Goal: Find specific page/section: Find specific page/section

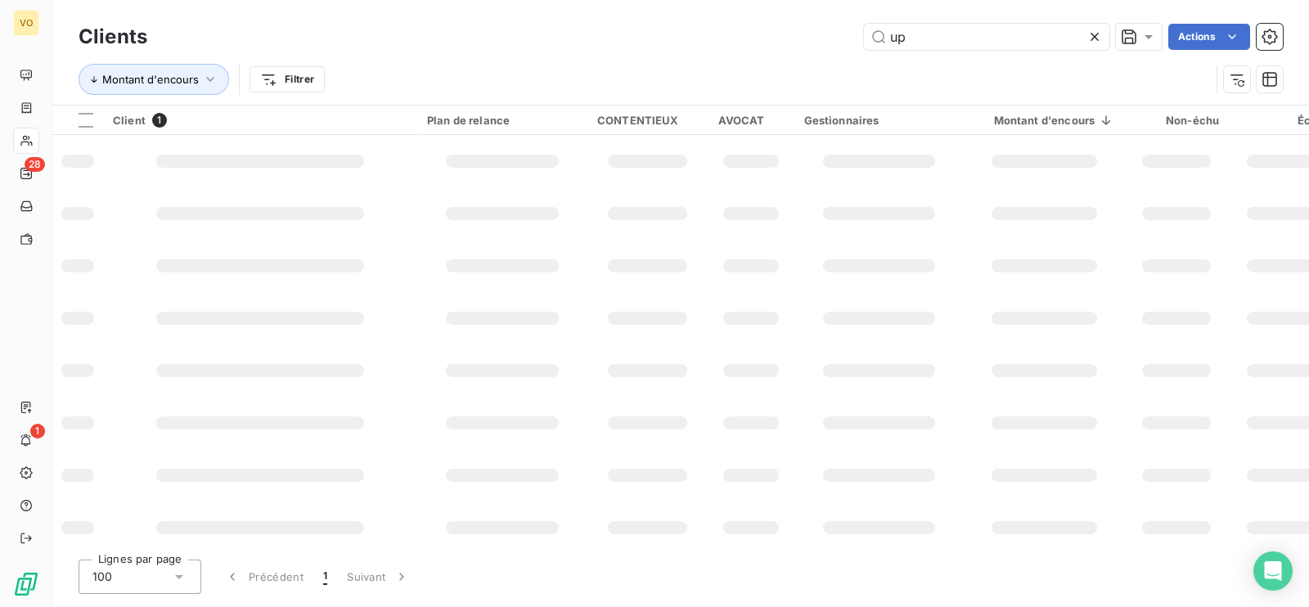
type input "u"
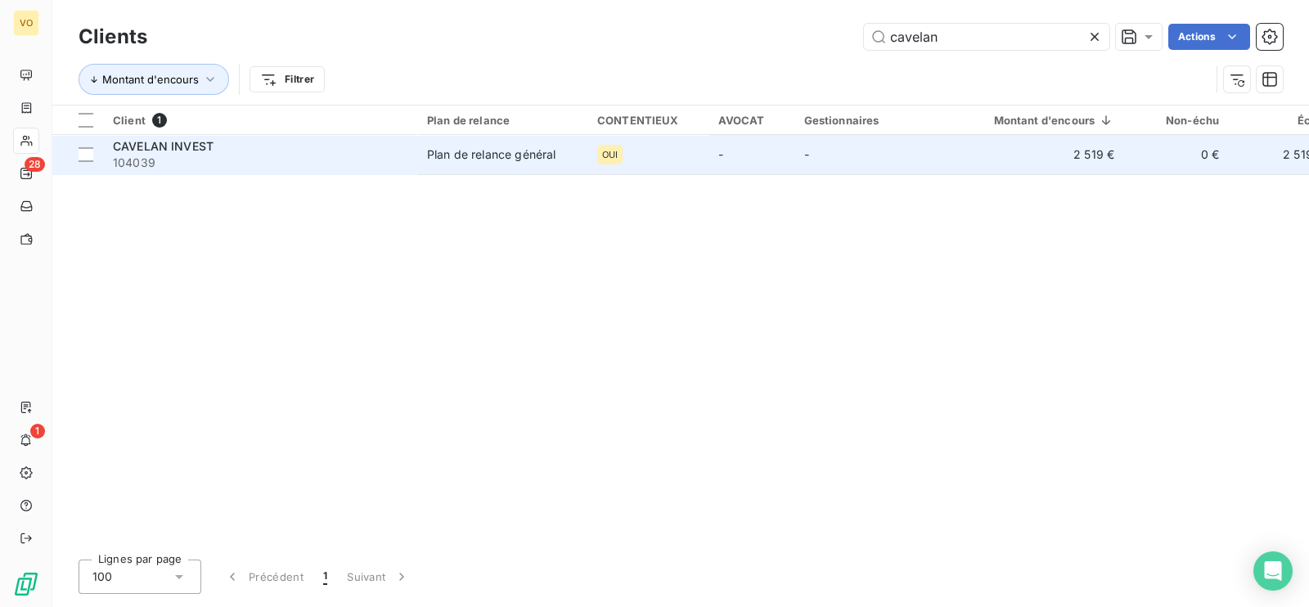
type input "cavelan"
click at [226, 172] on td "CAVELAN INVEST 104039" at bounding box center [260, 154] width 314 height 39
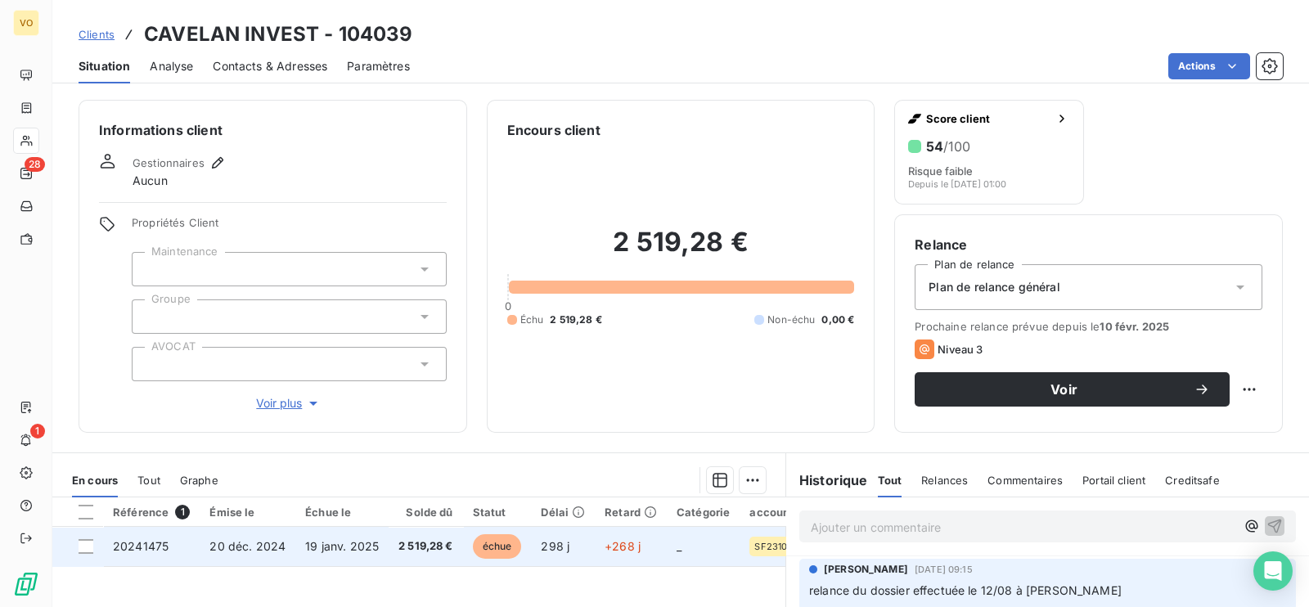
click at [356, 561] on td "19 janv. 2025" at bounding box center [341, 546] width 93 height 39
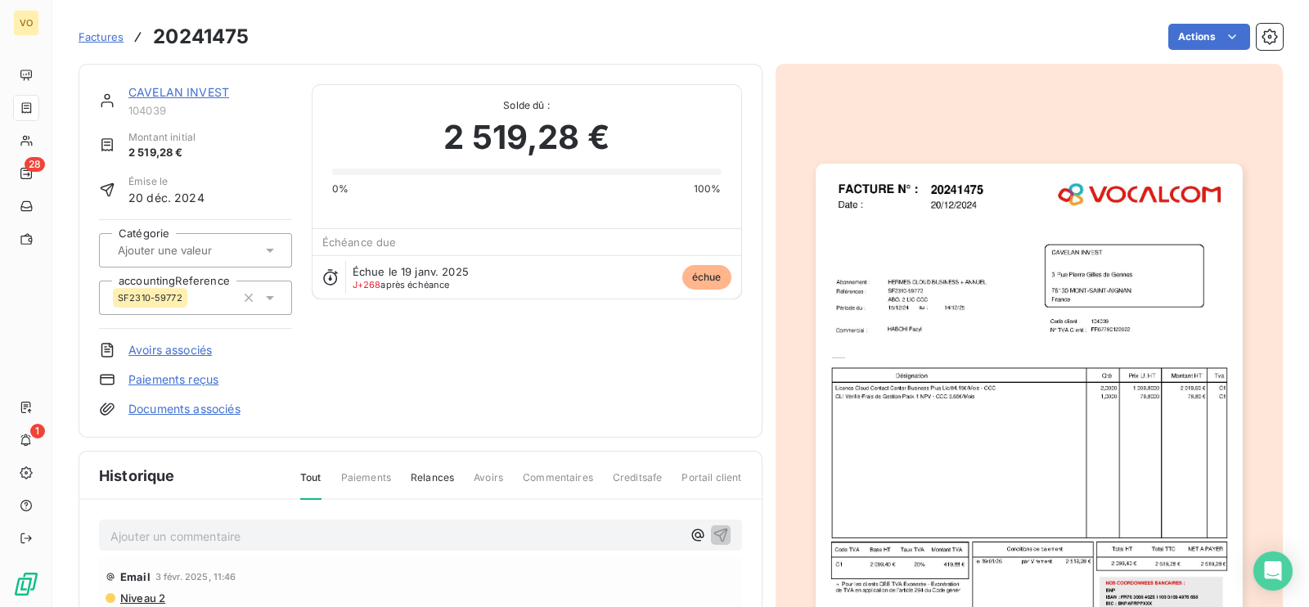
click at [961, 394] on img "button" at bounding box center [1029, 440] width 427 height 552
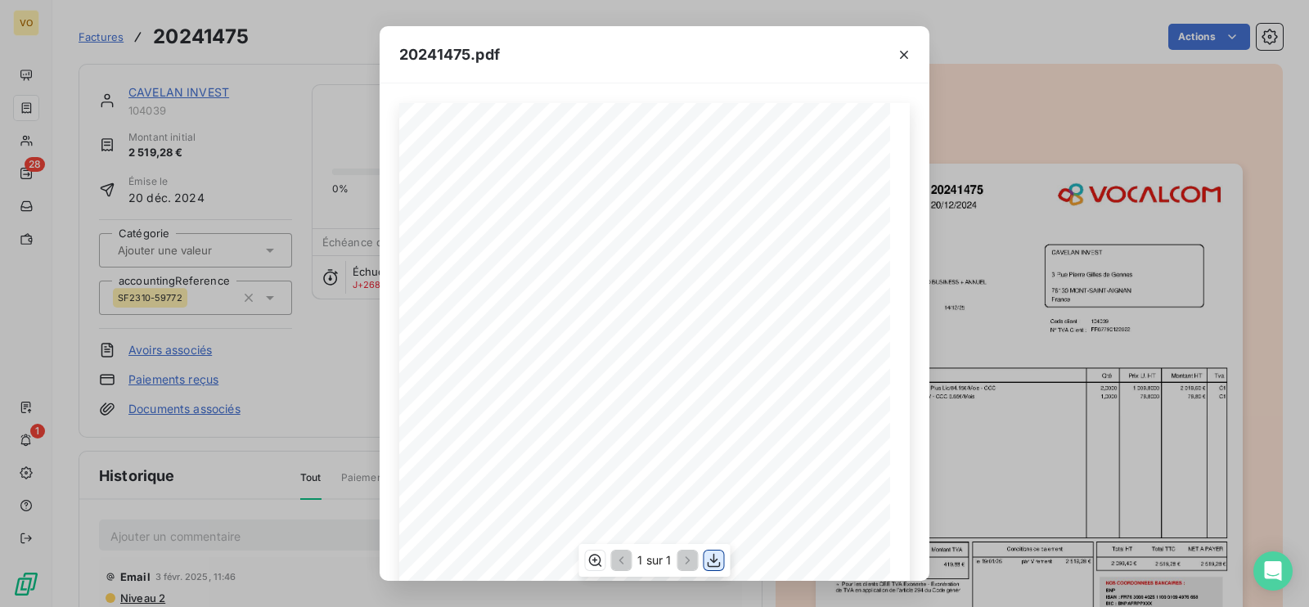
click at [706, 562] on icon "button" at bounding box center [714, 560] width 16 height 16
click at [311, 375] on div "20241475.pdf Références : FACTURE N° : CAVELAN INVEST [STREET_ADDRESS][PERSON_N…" at bounding box center [654, 303] width 1309 height 607
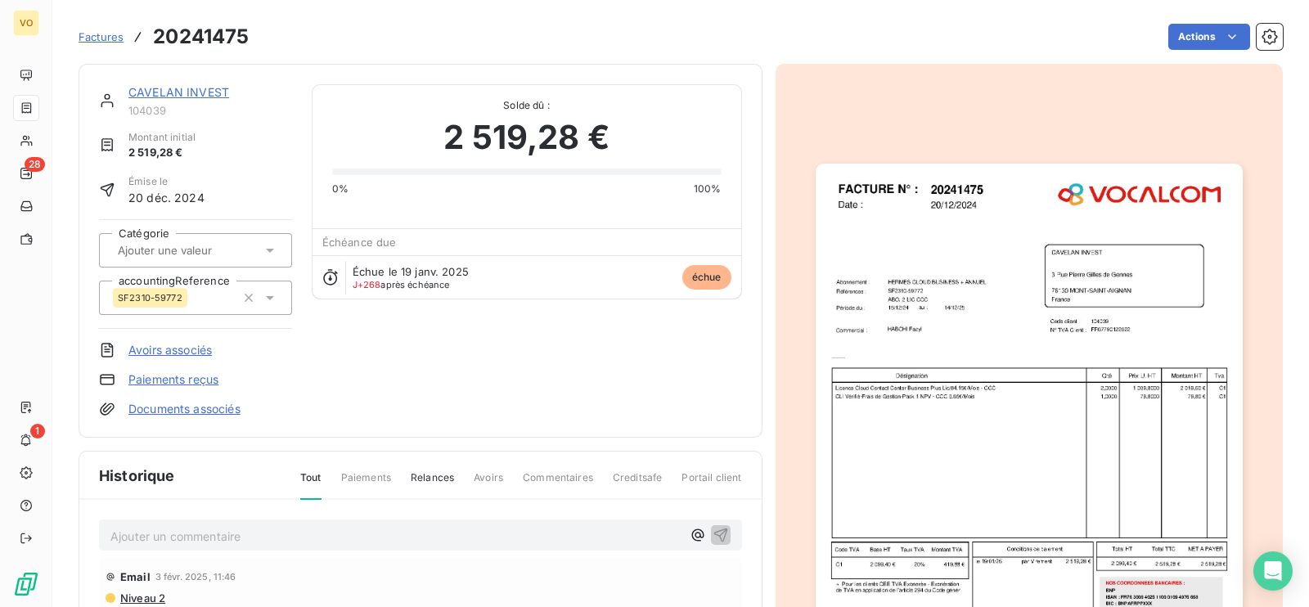
click at [377, 492] on span "Paiements" at bounding box center [366, 484] width 50 height 28
click at [188, 90] on link "CAVELAN INVEST" at bounding box center [178, 92] width 101 height 14
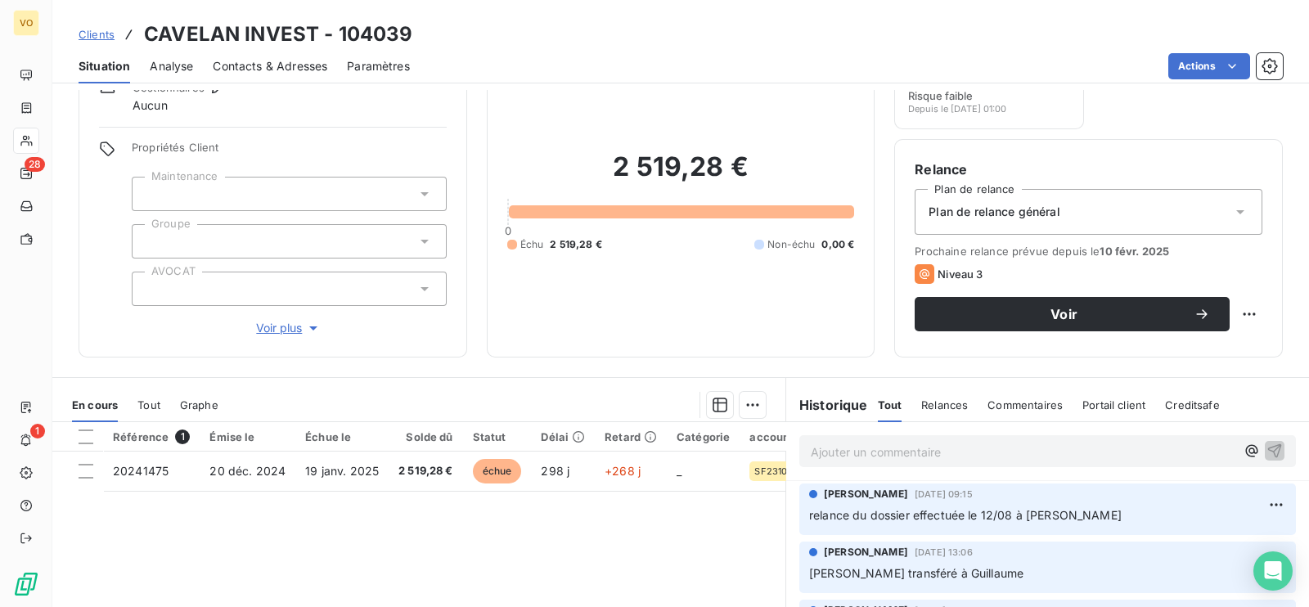
click at [892, 460] on p "Ajouter un commentaire ﻿" at bounding box center [1023, 452] width 425 height 20
click at [884, 458] on p "Ajouter un commentaire ﻿" at bounding box center [1023, 452] width 425 height 20
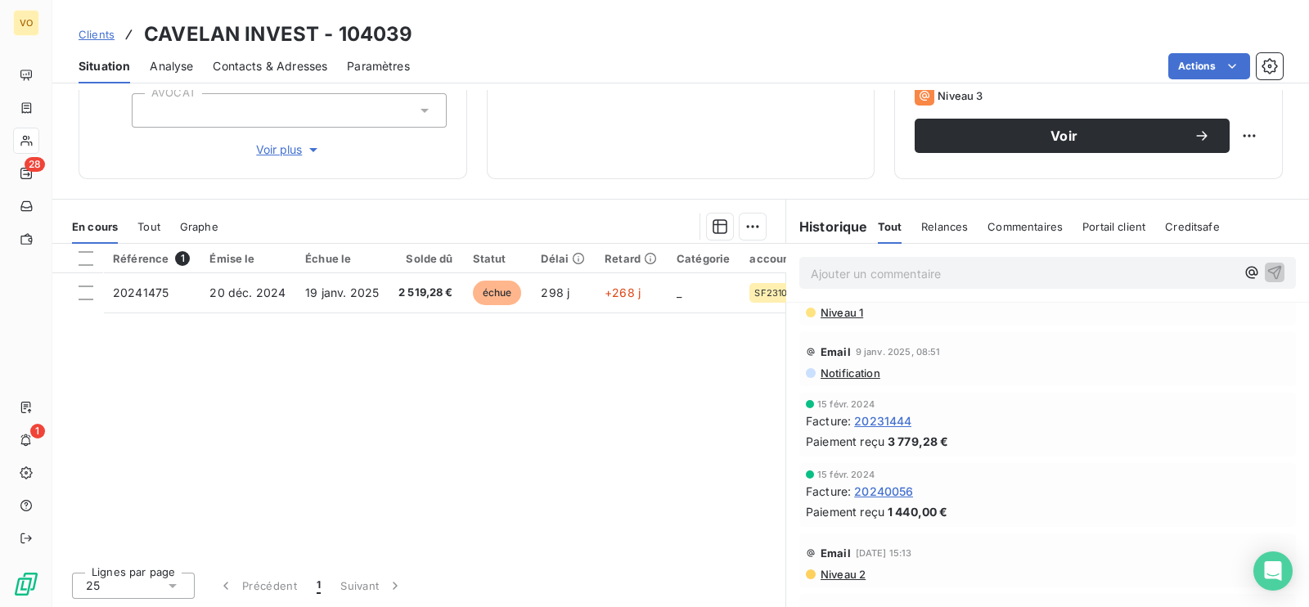
scroll to position [387, 0]
click at [867, 416] on span "20231444" at bounding box center [882, 417] width 57 height 17
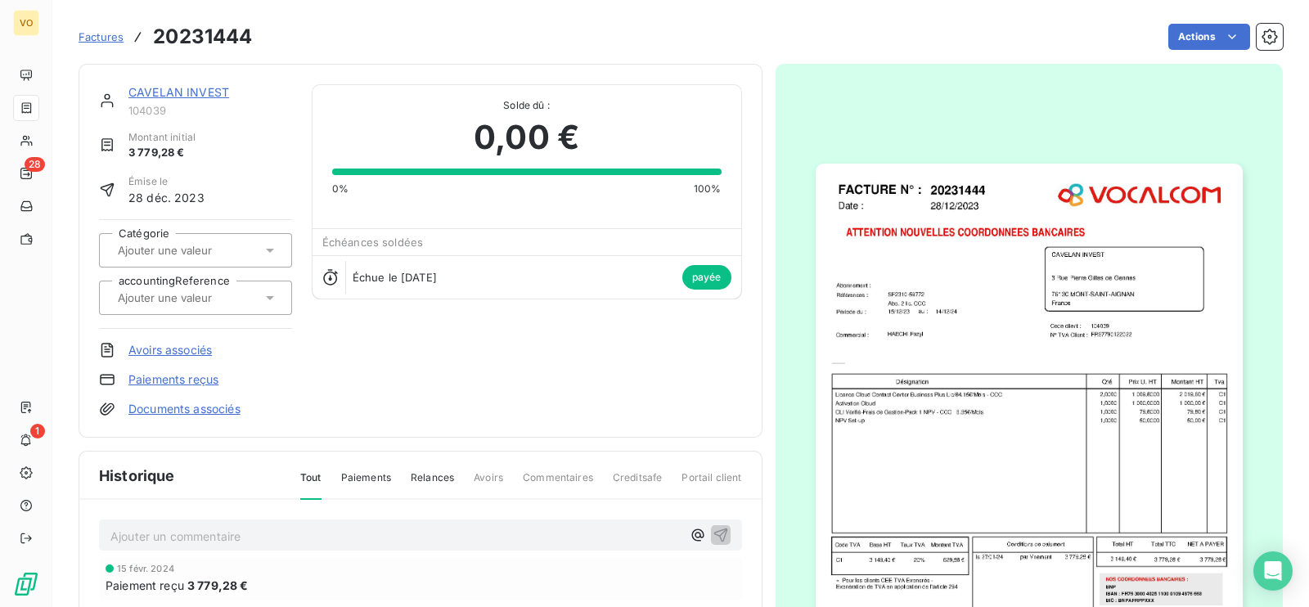
click at [867, 416] on img "button" at bounding box center [1029, 440] width 427 height 552
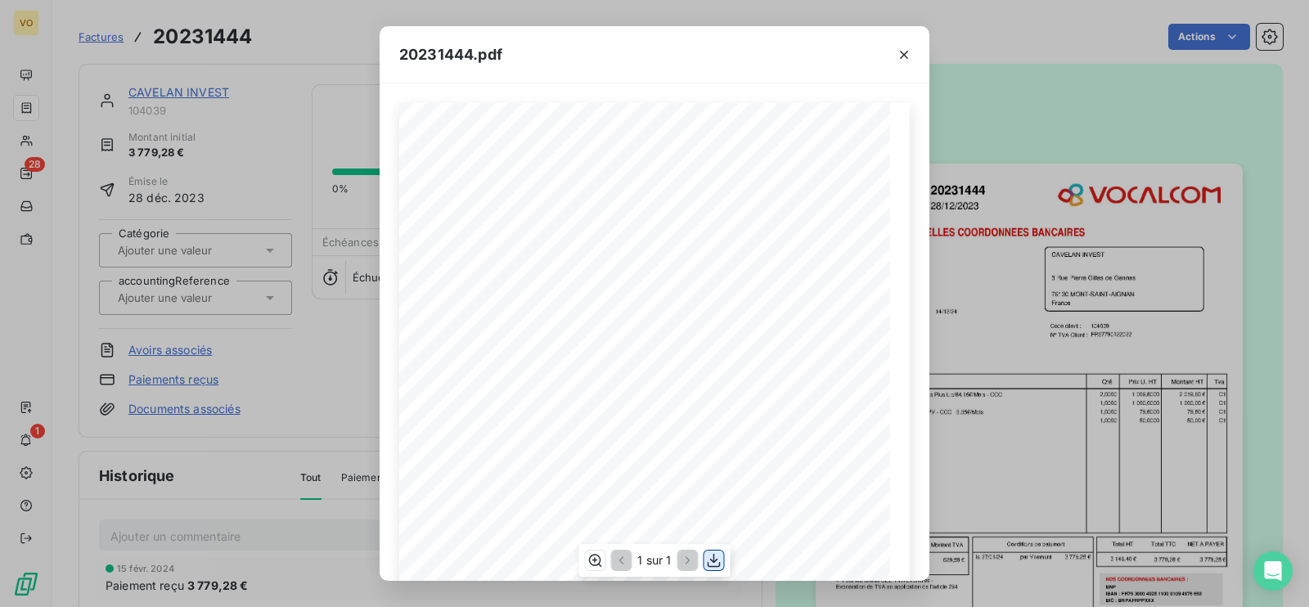
click at [713, 560] on icon "button" at bounding box center [714, 561] width 13 height 14
drag, startPoint x: 1072, startPoint y: 424, endPoint x: 496, endPoint y: 646, distance: 618.2
click at [496, 606] on html "VO 28 1 Factures 20231444 Actions CAVELAN INVEST 104039 Montant initial 3 779,2…" at bounding box center [654, 303] width 1309 height 607
